Goal: Task Accomplishment & Management: Use online tool/utility

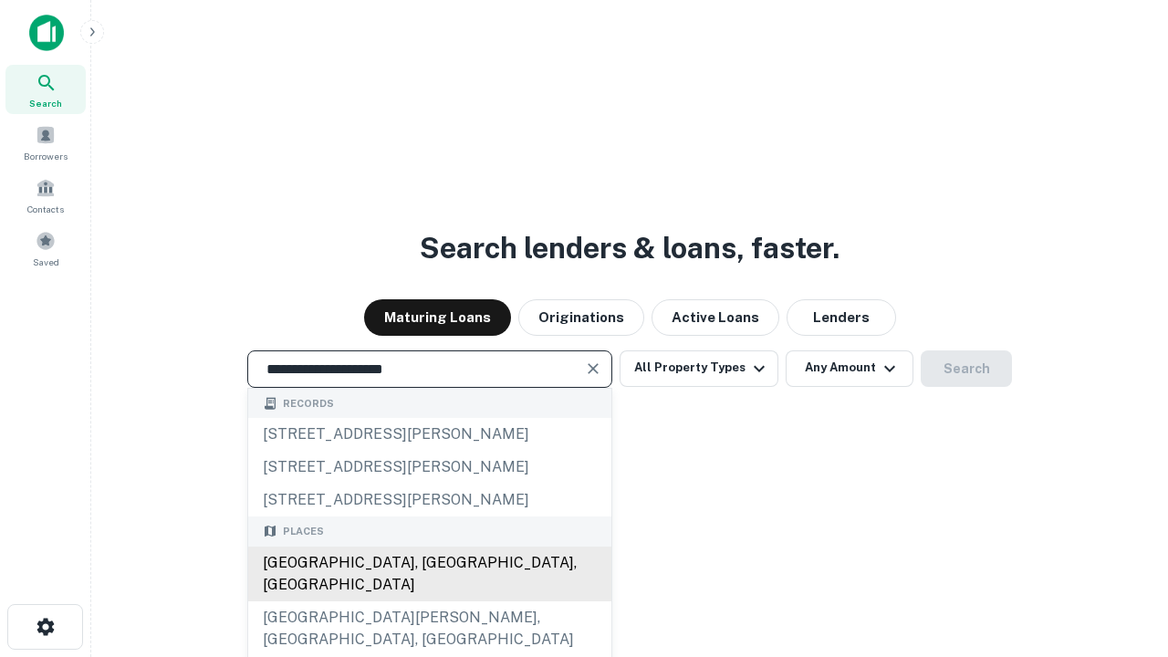
click at [429, 602] on div "[GEOGRAPHIC_DATA], [GEOGRAPHIC_DATA], [GEOGRAPHIC_DATA]" at bounding box center [429, 574] width 363 height 55
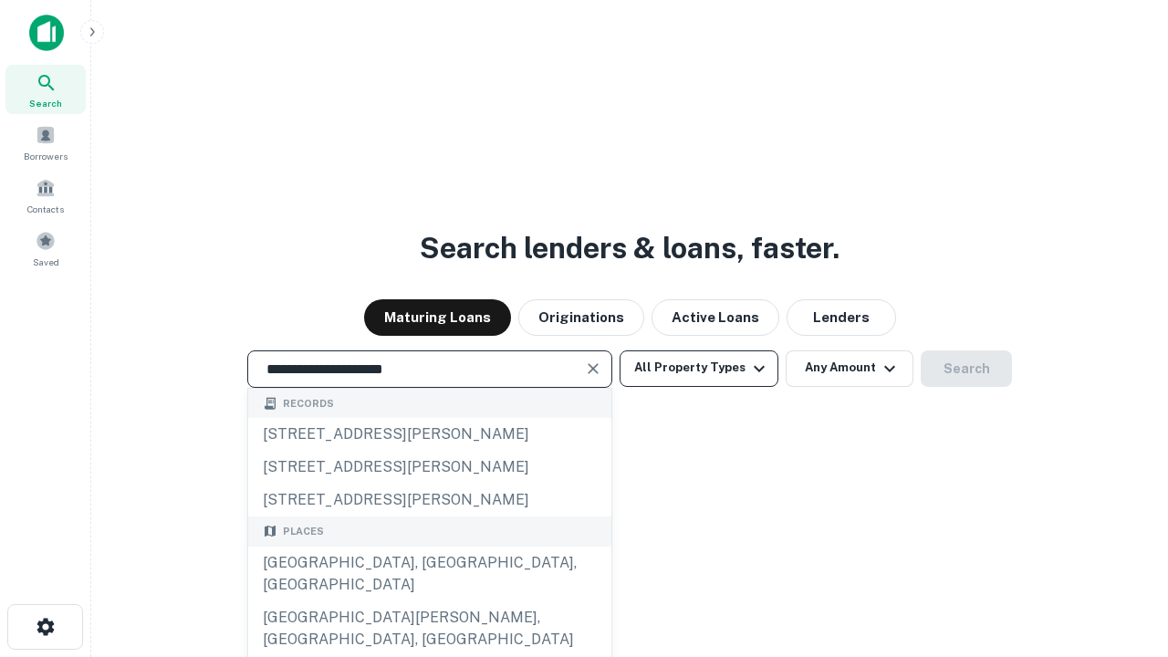
click at [699, 368] on button "All Property Types" at bounding box center [699, 369] width 159 height 37
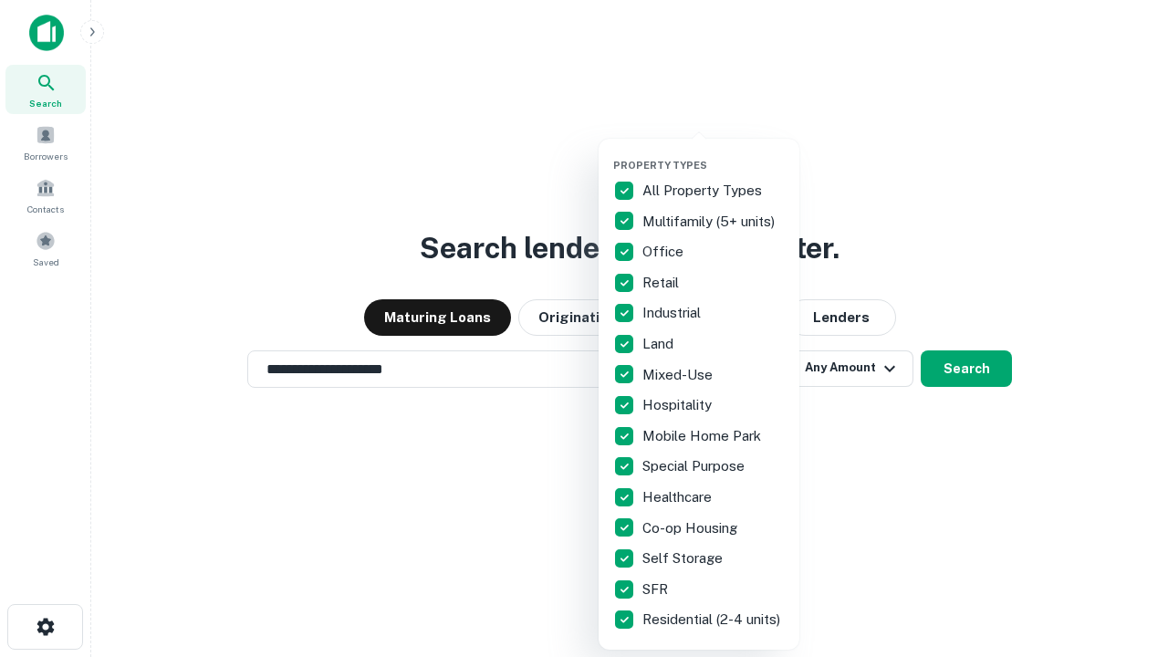
type input "**********"
click at [714, 153] on button "button" at bounding box center [713, 153] width 201 height 1
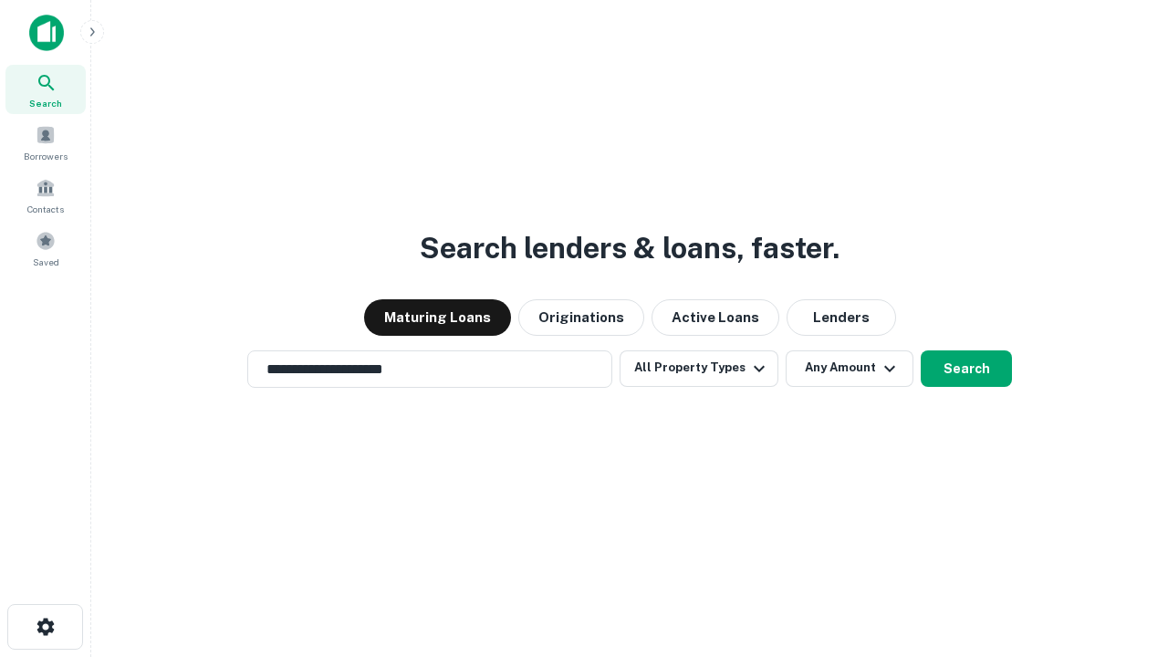
scroll to position [28, 0]
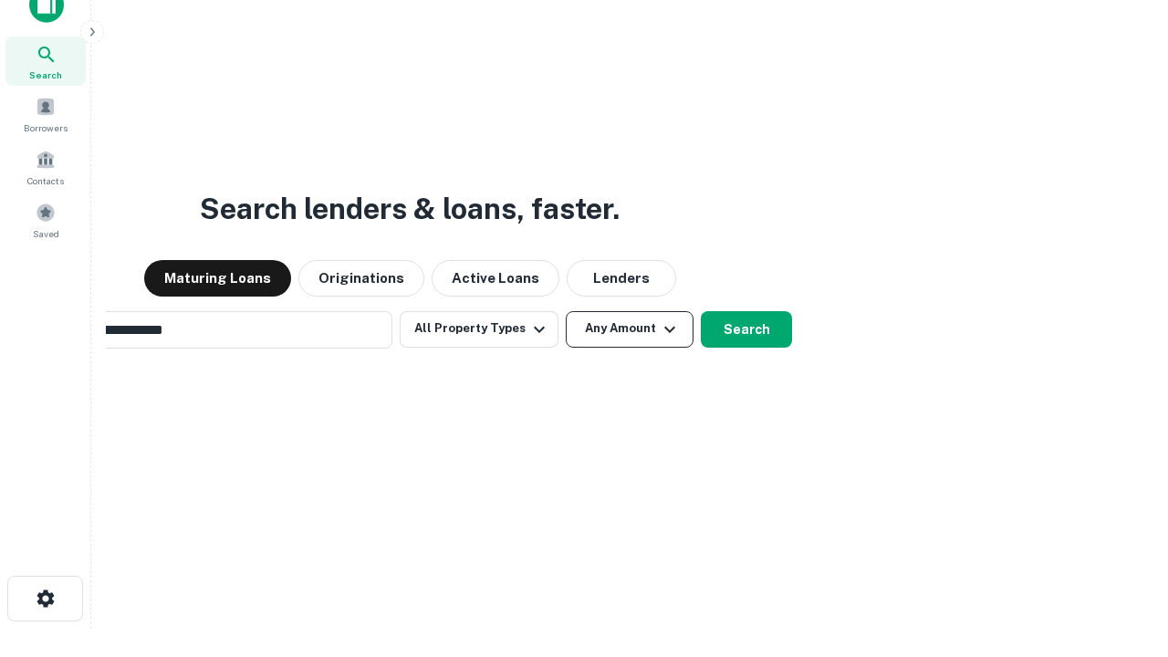
click at [566, 311] on button "Any Amount" at bounding box center [630, 329] width 128 height 37
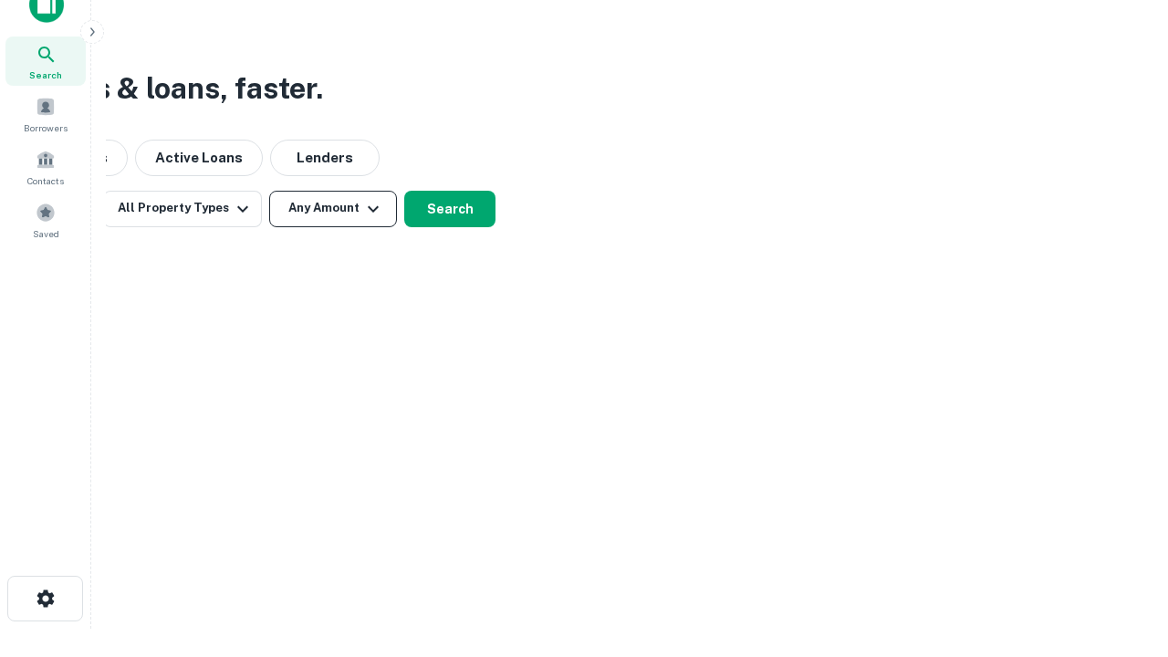
scroll to position [29, 0]
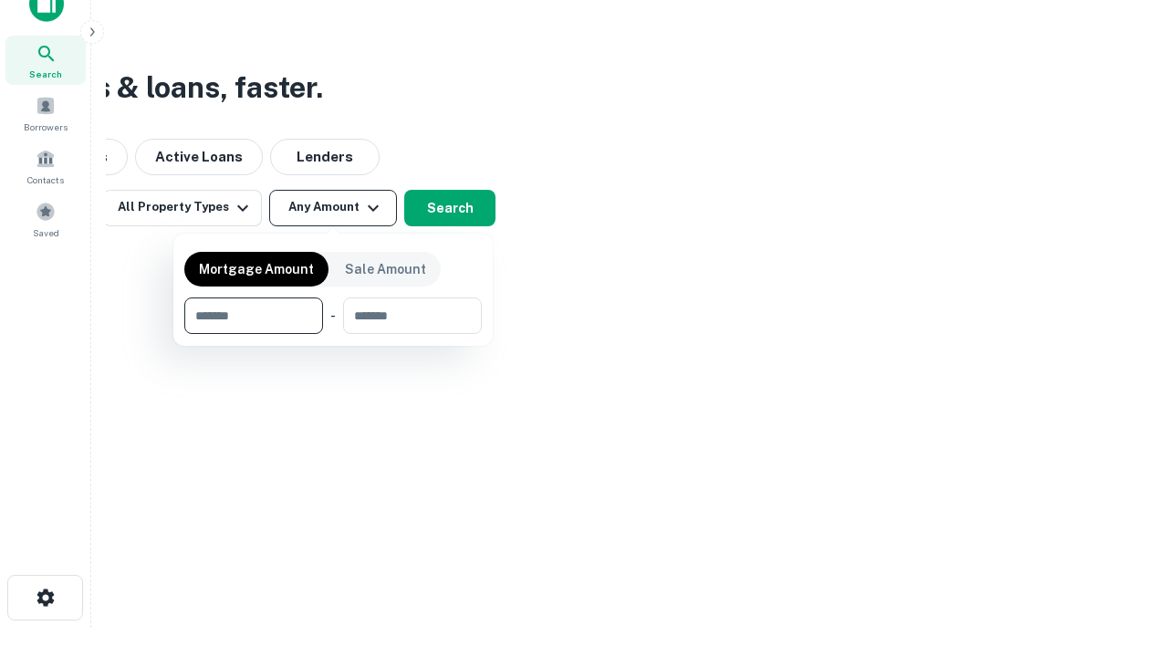
type input "*******"
click at [333, 334] on button "button" at bounding box center [333, 334] width 298 height 1
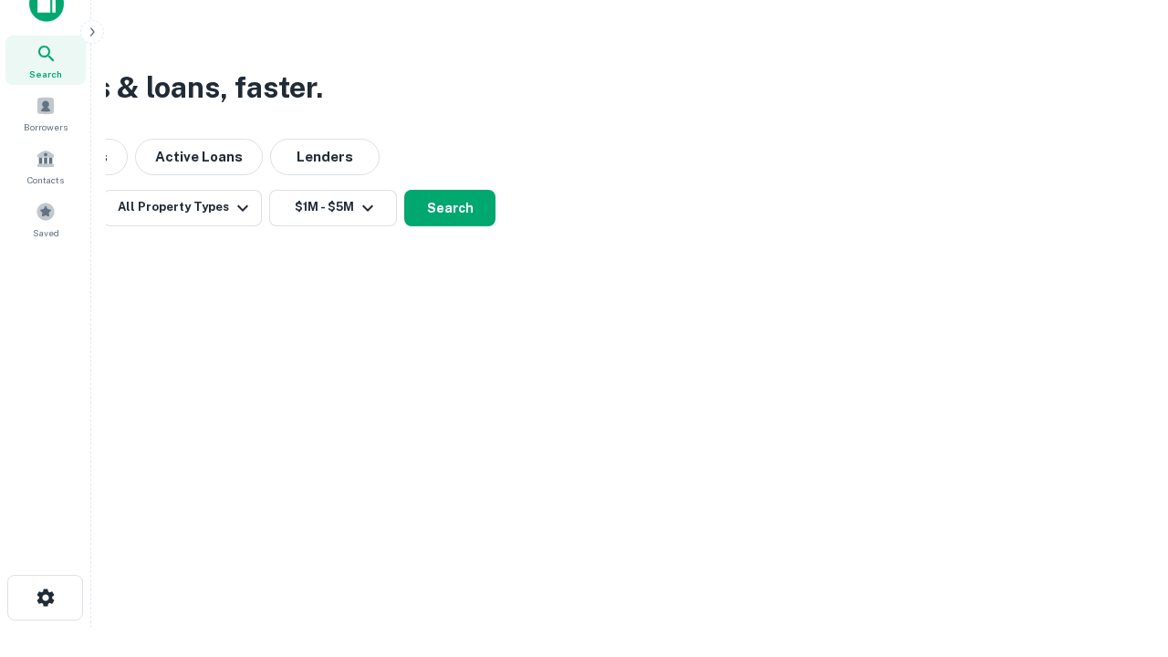
scroll to position [28, 0]
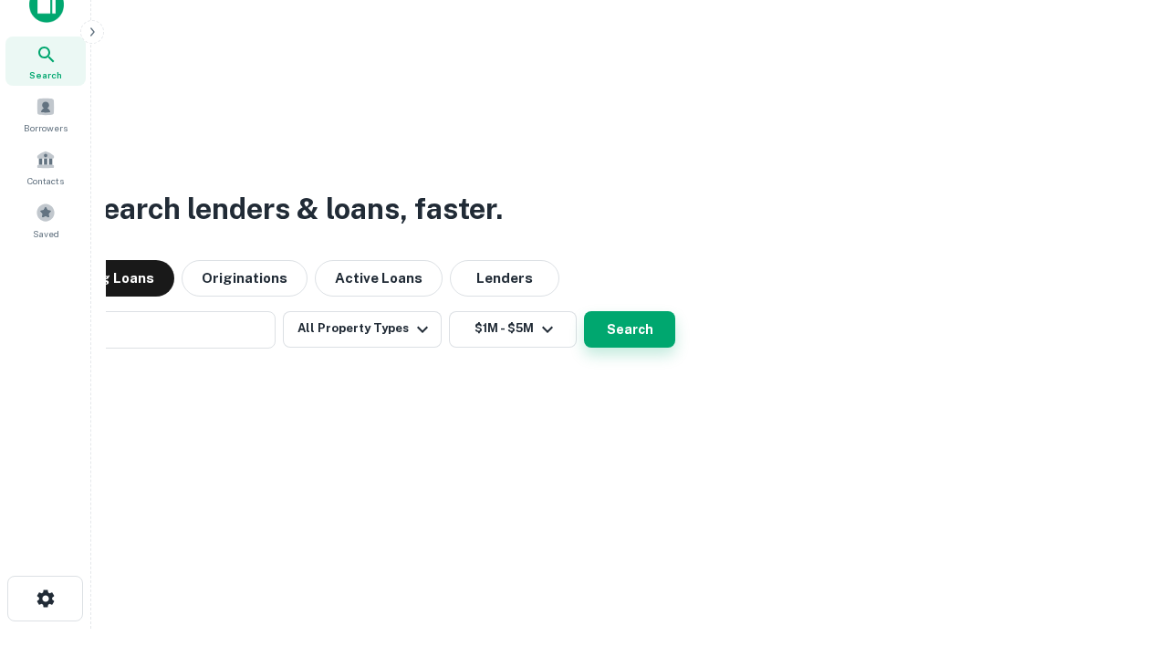
click at [584, 311] on button "Search" at bounding box center [629, 329] width 91 height 37
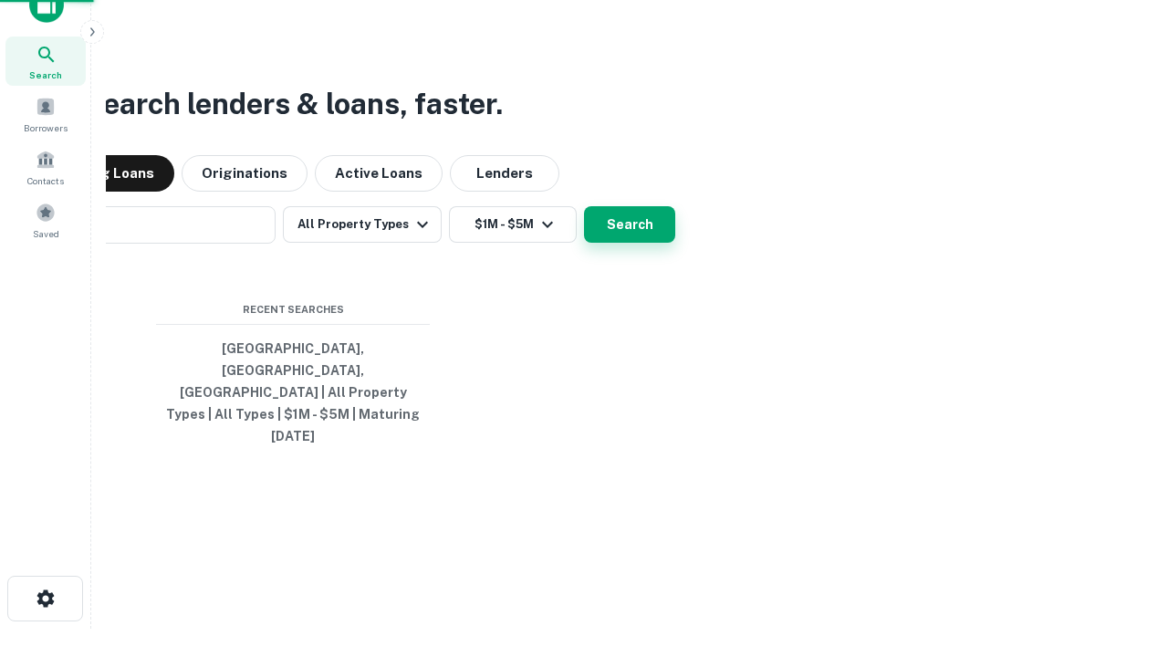
scroll to position [29, 0]
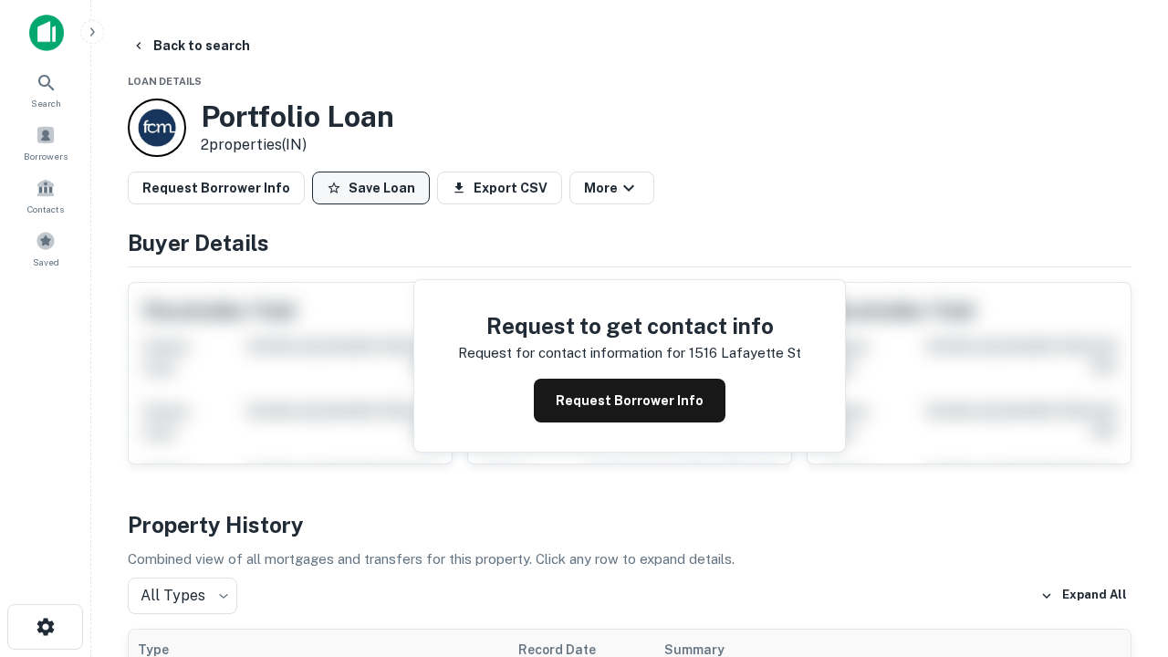
click at [371, 188] on button "Save Loan" at bounding box center [371, 188] width 118 height 33
click at [375, 188] on button "Loan Saved" at bounding box center [375, 188] width 126 height 33
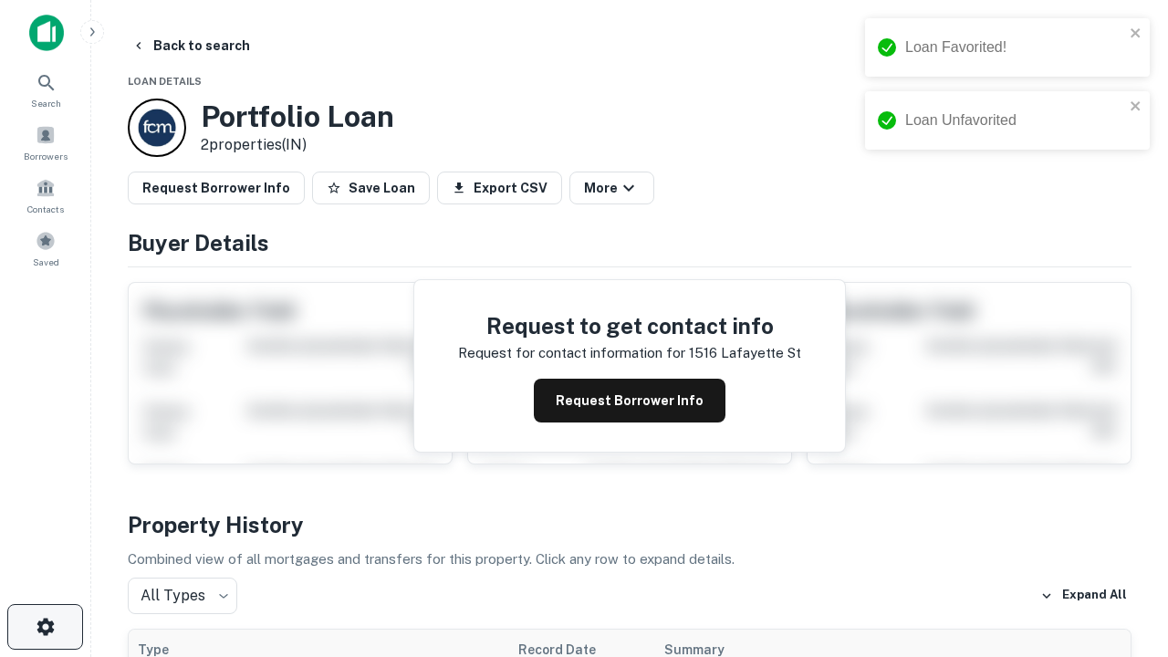
click at [45, 627] on icon "button" at bounding box center [46, 627] width 22 height 22
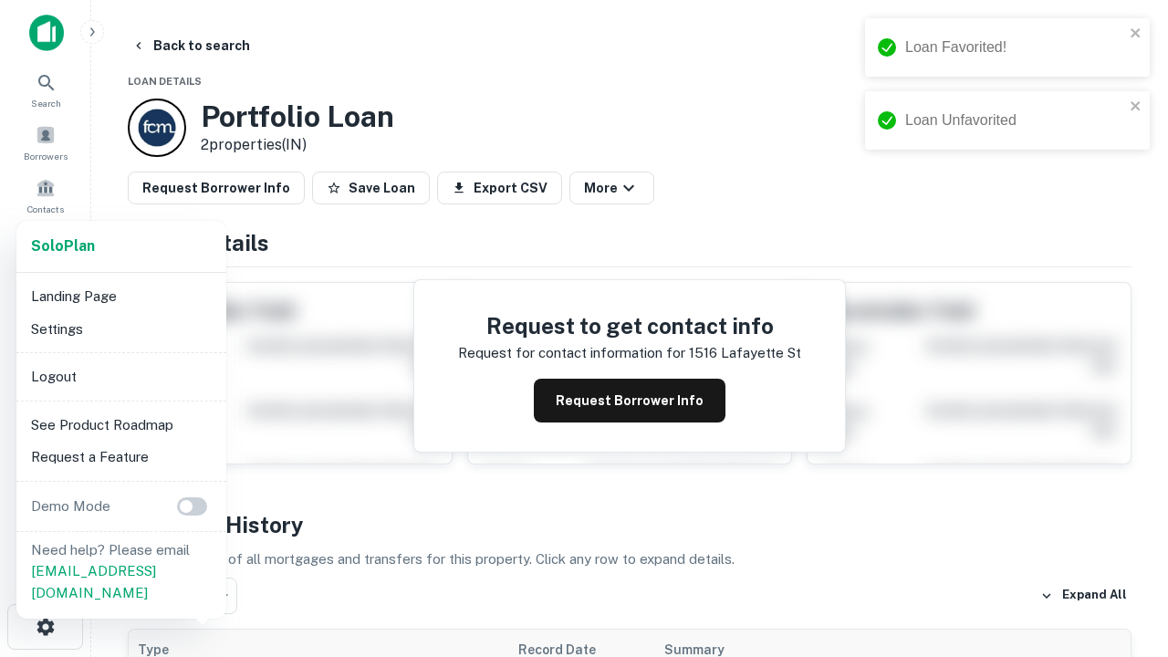
click at [120, 376] on li "Logout" at bounding box center [121, 377] width 195 height 33
